Goal: Task Accomplishment & Management: Use online tool/utility

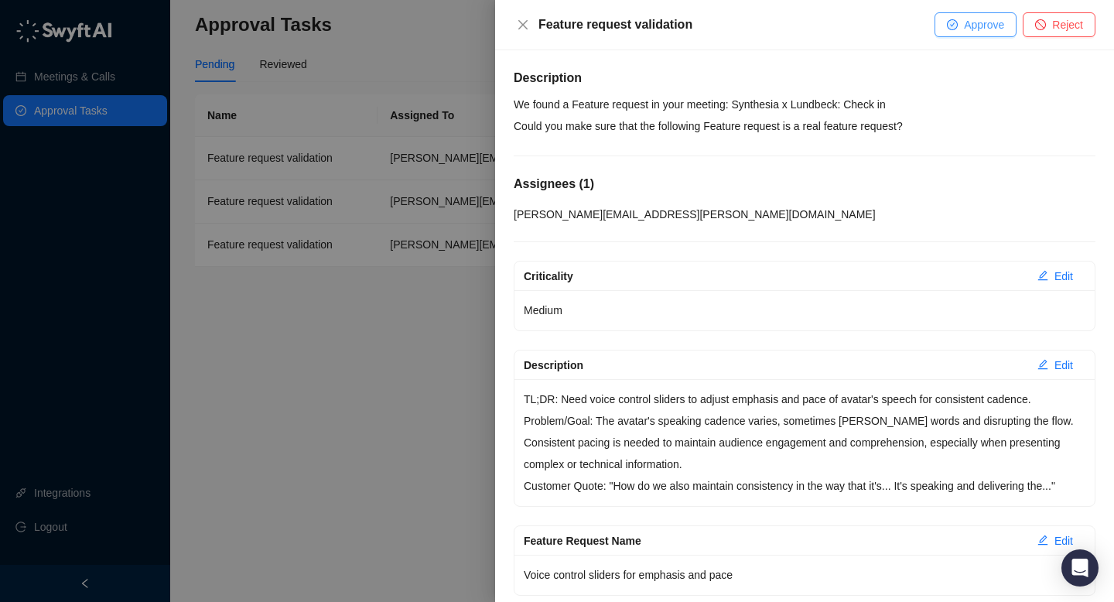
click at [959, 20] on button "Approve" at bounding box center [976, 24] width 82 height 25
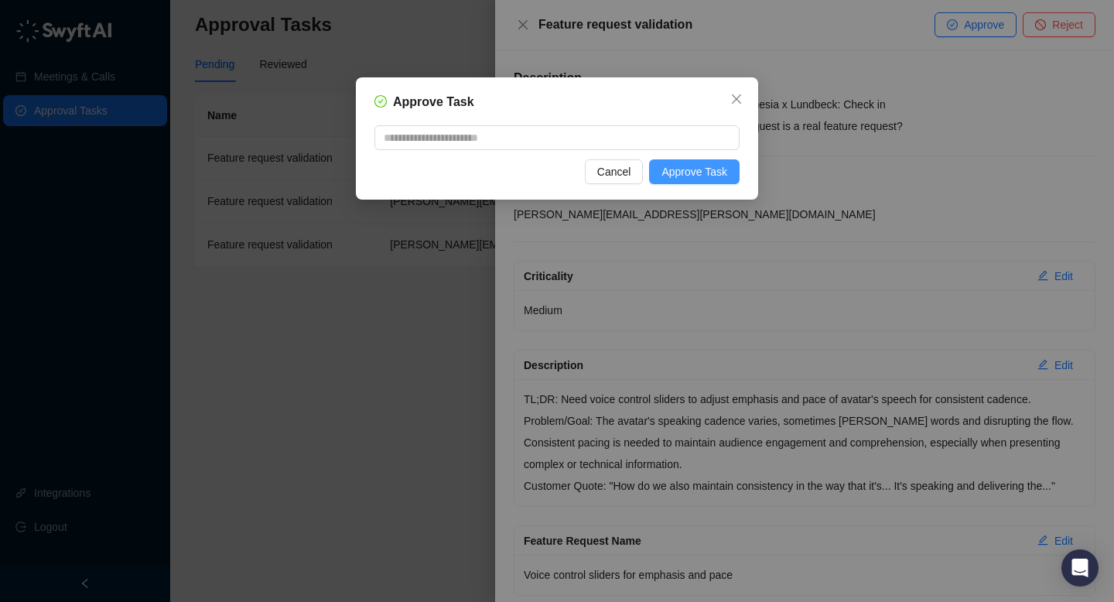
click at [732, 166] on button "Approve Task" at bounding box center [694, 171] width 91 height 25
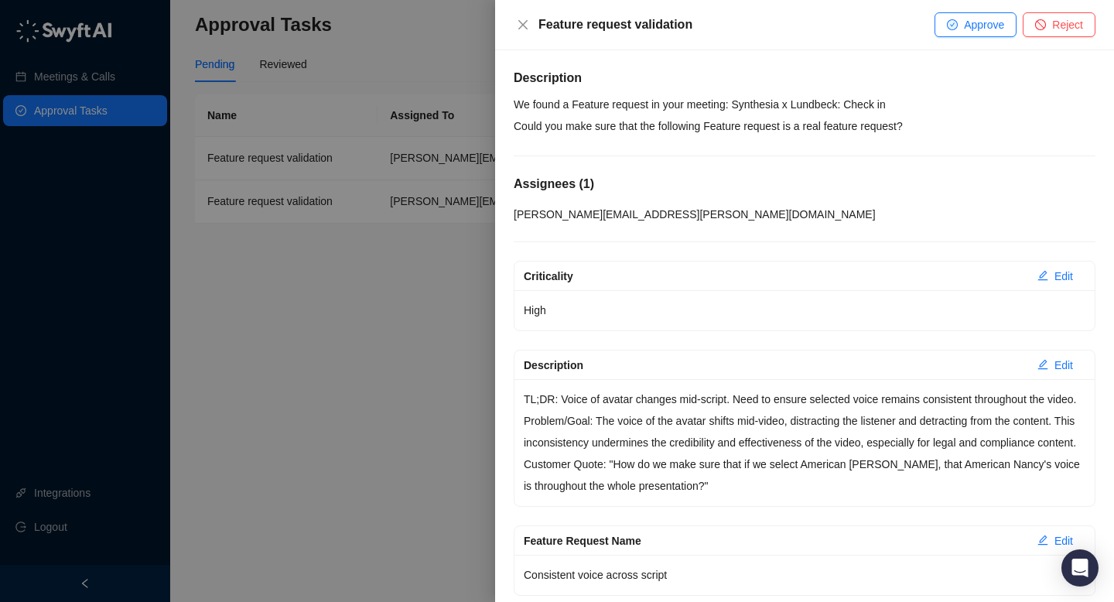
click at [974, 11] on div "Feature request validation Approve Reject" at bounding box center [804, 25] width 619 height 50
click at [970, 24] on span "Approve" at bounding box center [984, 24] width 40 height 17
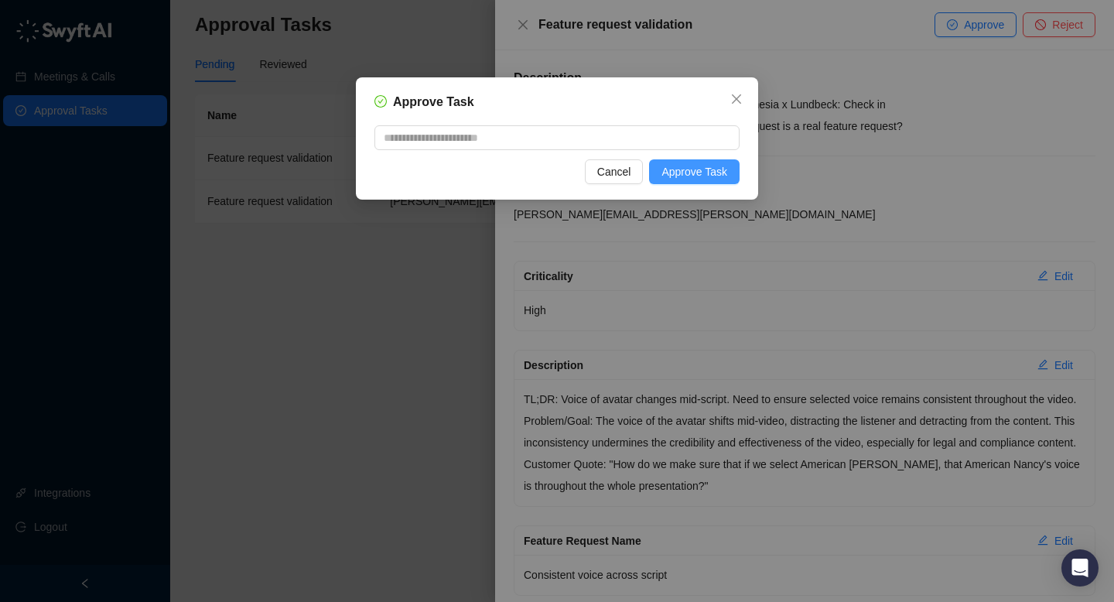
click at [722, 173] on span "Approve Task" at bounding box center [695, 171] width 66 height 17
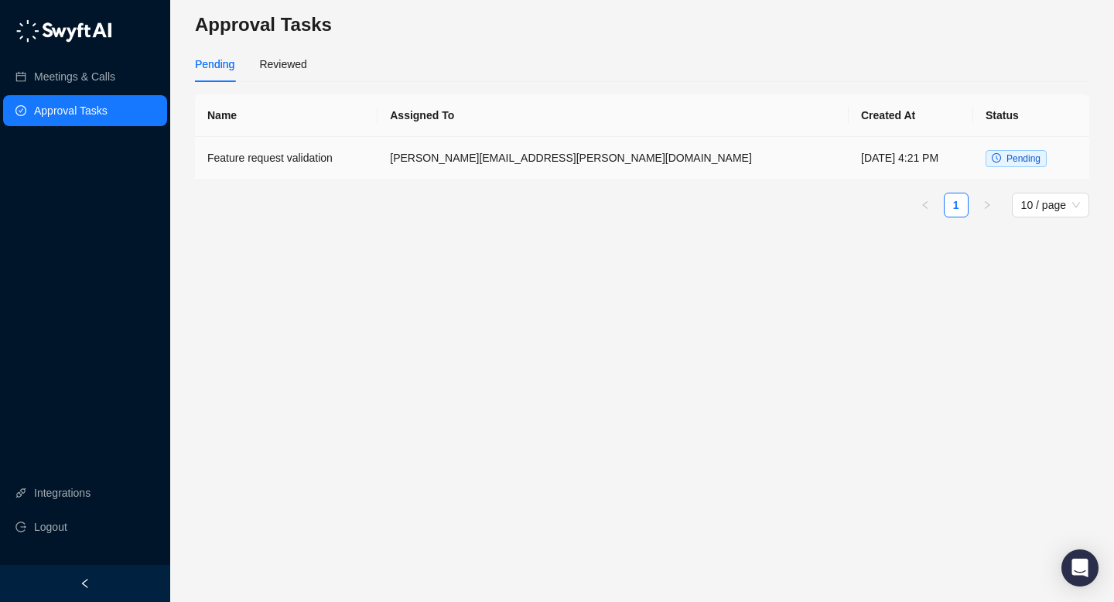
click at [635, 151] on td "[PERSON_NAME][EMAIL_ADDRESS][PERSON_NAME][DOMAIN_NAME]" at bounding box center [613, 158] width 471 height 43
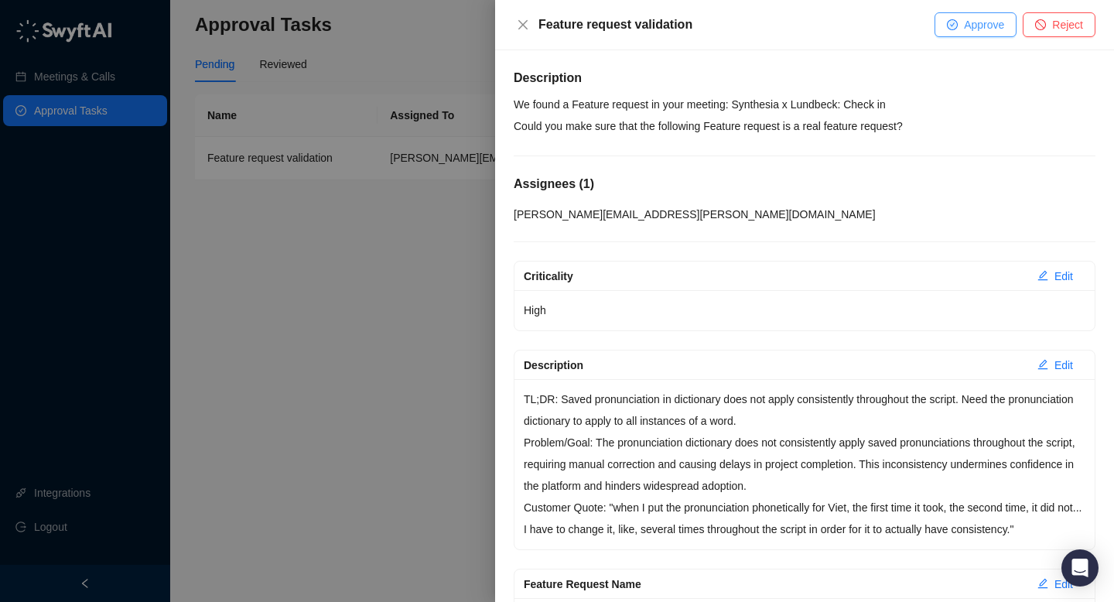
click at [957, 31] on button "Approve" at bounding box center [976, 24] width 82 height 25
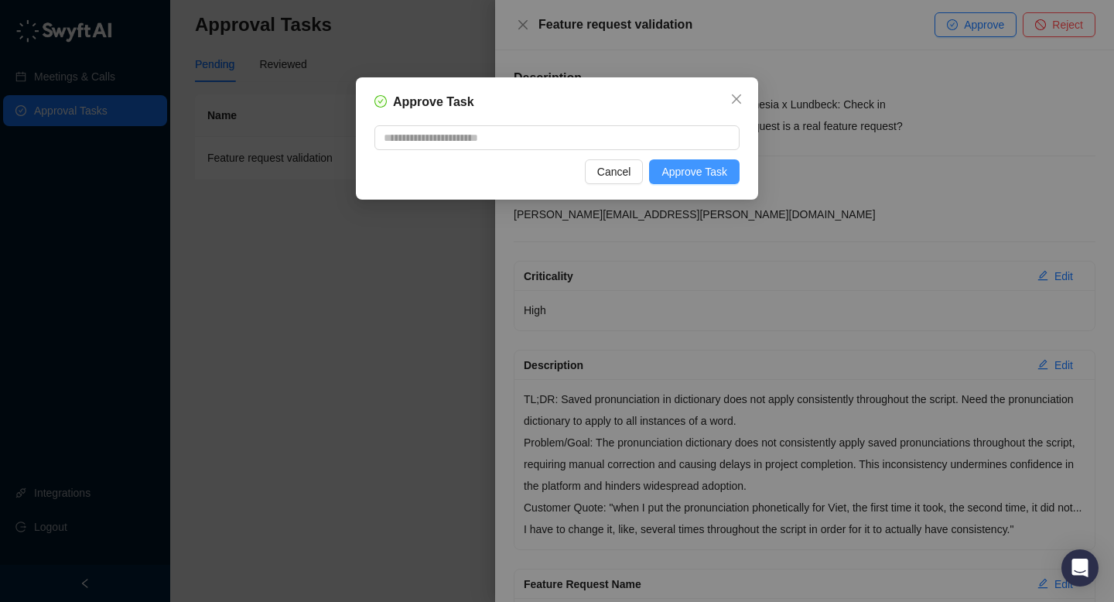
click at [713, 166] on span "Approve Task" at bounding box center [695, 171] width 66 height 17
